Goal: Manage account settings

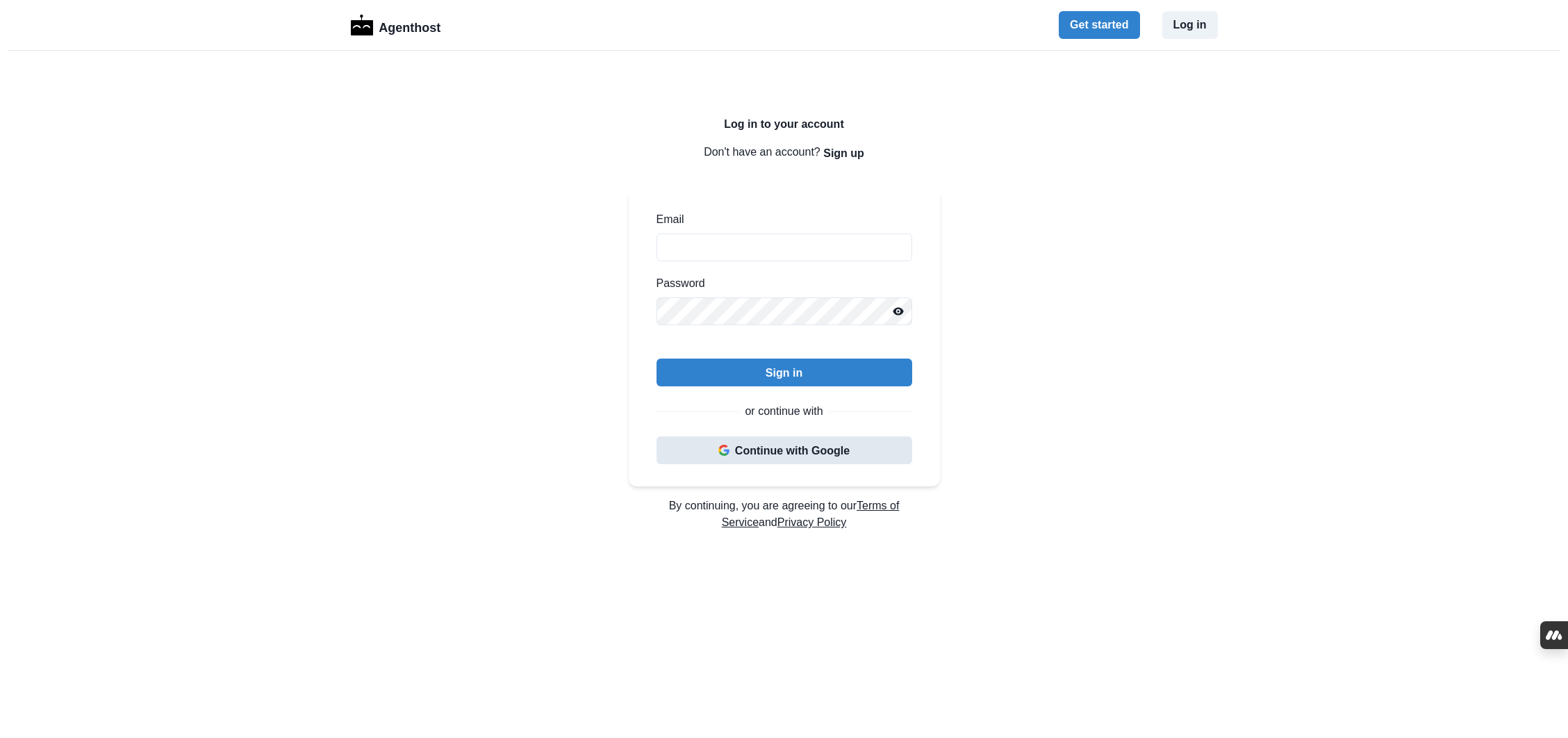
click at [812, 457] on button "Continue with Google" at bounding box center [784, 451] width 256 height 28
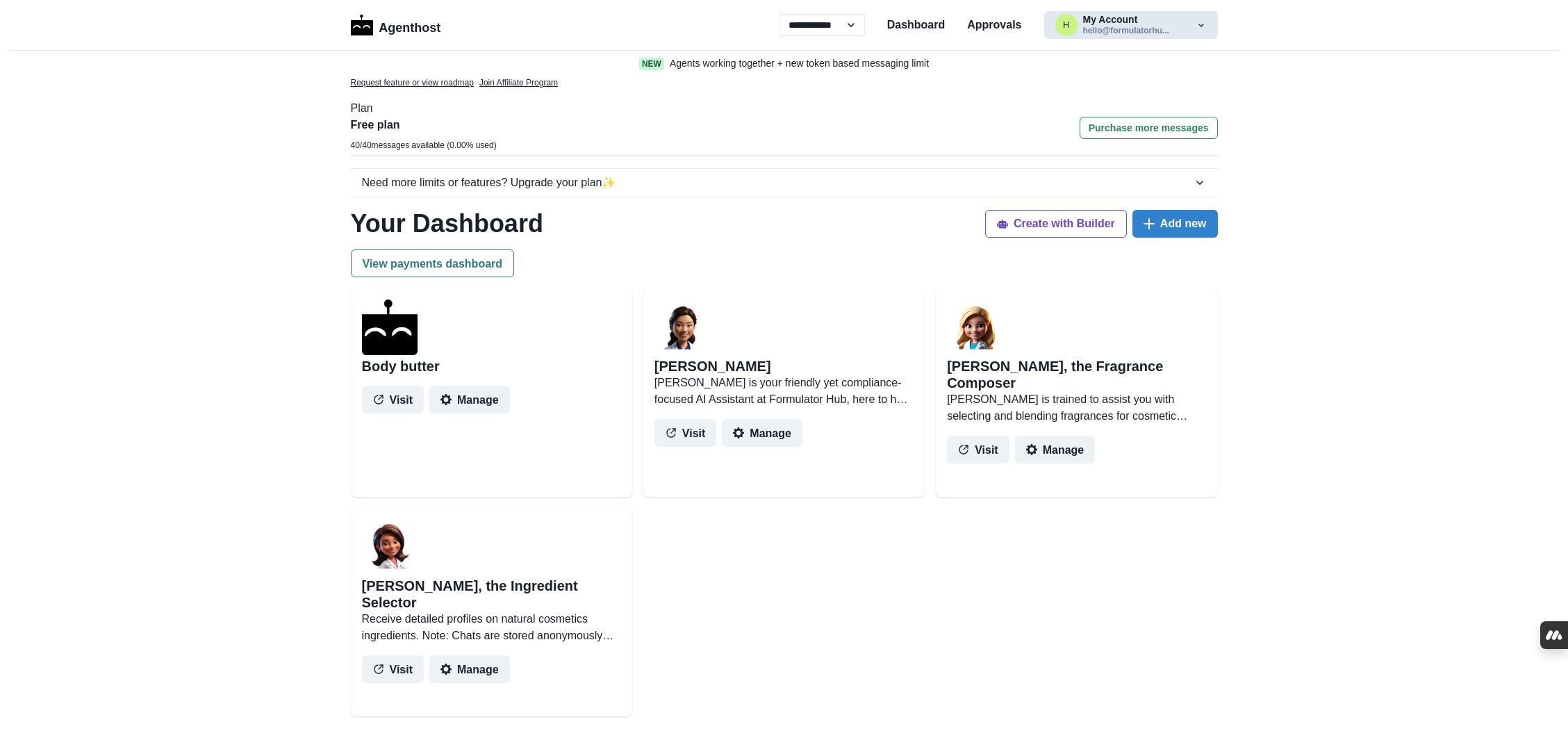
click at [1167, 33] on button "h My Account hello@formulatorhu..." at bounding box center [1131, 25] width 174 height 28
click at [1090, 89] on button "Settings" at bounding box center [1122, 88] width 154 height 25
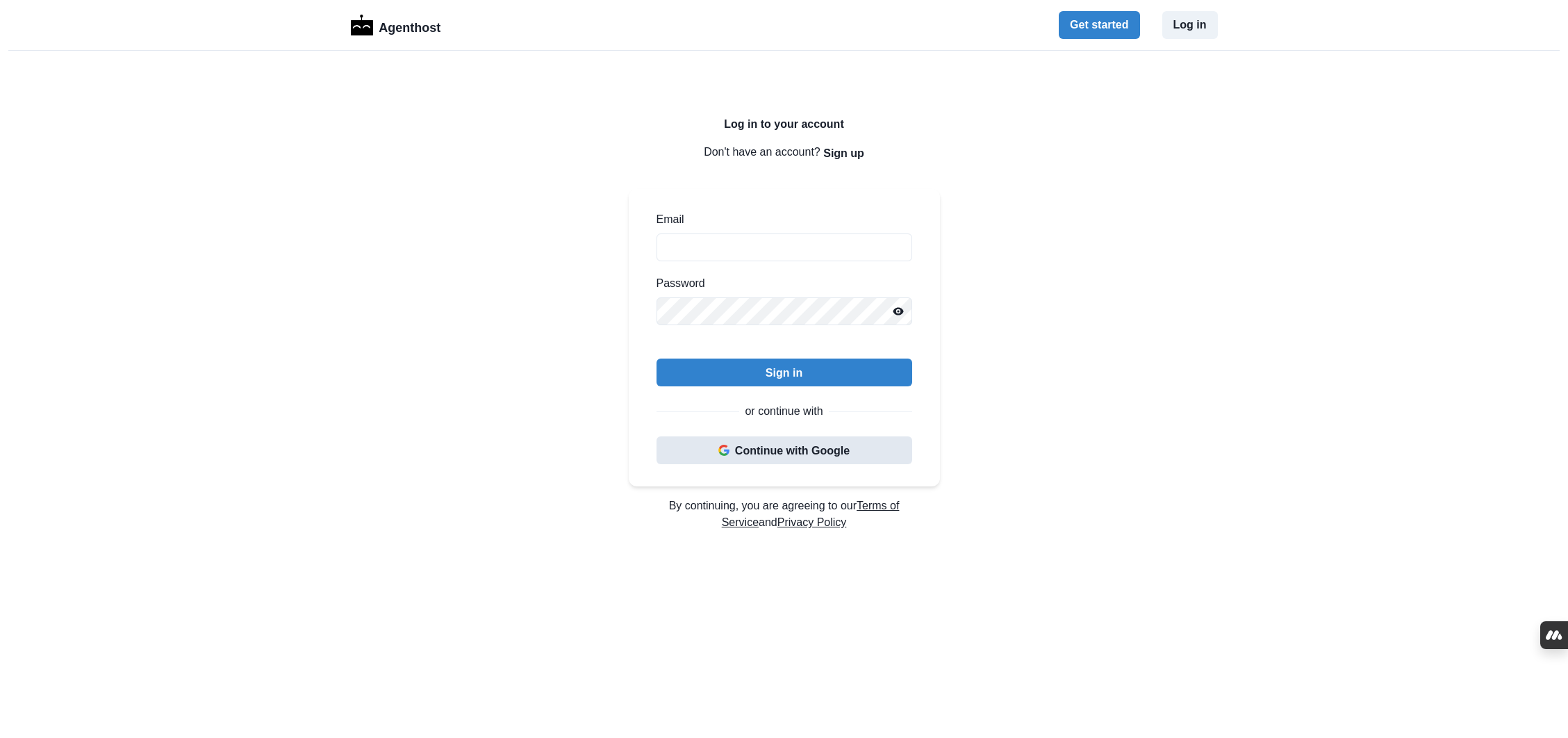
drag, startPoint x: 790, startPoint y: 456, endPoint x: 843, endPoint y: 472, distance: 55.4
click at [791, 456] on button "Continue with Google" at bounding box center [784, 451] width 256 height 28
